Goal: Task Accomplishment & Management: Complete application form

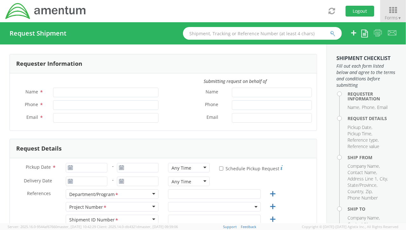
type input "[PERSON_NAME]"
type input "[PHONE_NUMBER]"
type input "[PERSON_NAME][EMAIL_ADDRESS][PERSON_NAME][DOMAIN_NAME]"
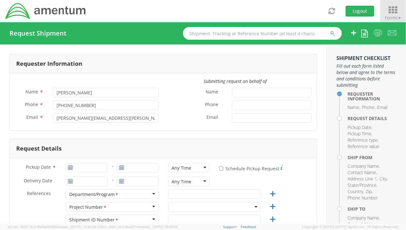
click at [392, 19] on span "Forms ▼" at bounding box center [392, 18] width 17 height 6
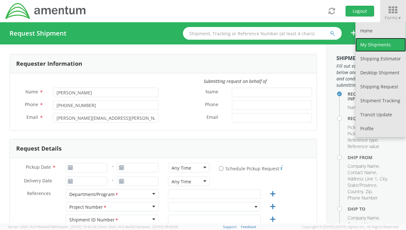
click at [379, 45] on link "My Shipments" at bounding box center [380, 45] width 50 height 14
